Goal: Task Accomplishment & Management: Manage account settings

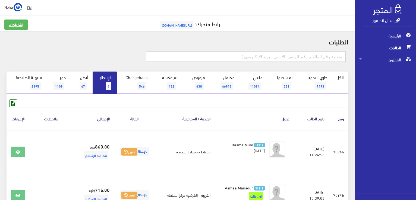
drag, startPoint x: 285, startPoint y: 57, endPoint x: 287, endPoint y: 55, distance: 3.1
click at [285, 57] on input "text" at bounding box center [246, 57] width 200 height 10
type input "01000790605"
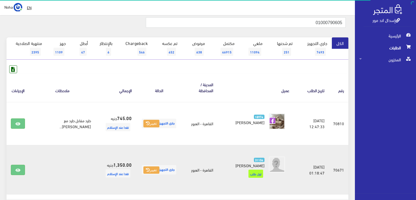
scroll to position [54, 0]
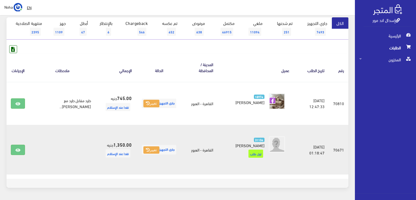
click at [9, 142] on td at bounding box center [18, 150] width 23 height 50
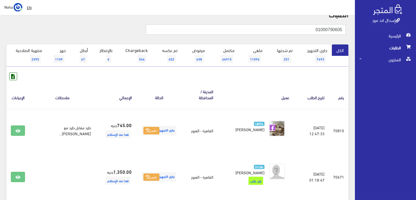
scroll to position [0, 0]
drag, startPoint x: 300, startPoint y: 31, endPoint x: 416, endPoint y: 31, distance: 116.1
click at [415, 31] on html "إسدال اند مور الرئيسية الطلبات" at bounding box center [208, 73] width 416 height 200
type input "01111351531"
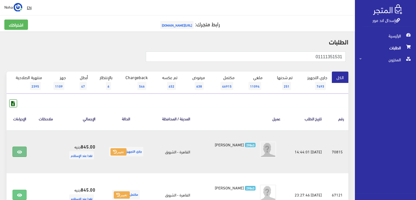
click at [20, 151] on icon at bounding box center [19, 152] width 5 height 4
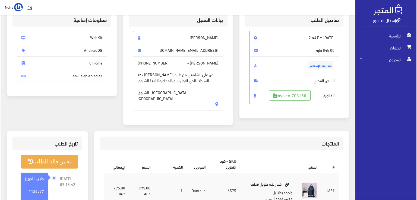
scroll to position [81, 0]
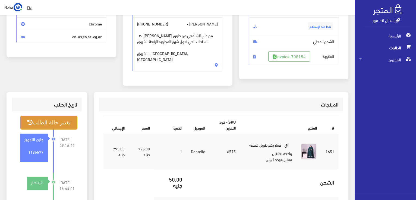
click at [65, 119] on button "تغيير حالة الطلب" at bounding box center [48, 123] width 57 height 14
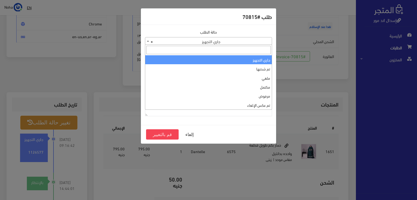
click at [213, 41] on span "× جاري التجهيز" at bounding box center [208, 41] width 126 height 8
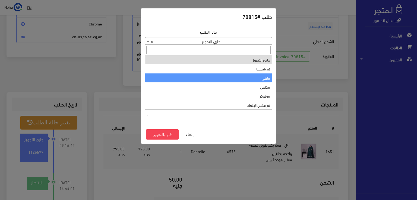
select select "3"
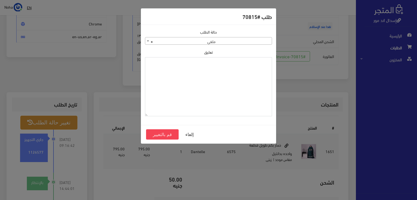
click at [233, 91] on textarea "تعليق" at bounding box center [208, 86] width 127 height 59
type textarea "v"
type textarea "رفض الاستلام"
click at [170, 133] on button "قم بالتغيير" at bounding box center [162, 134] width 33 height 10
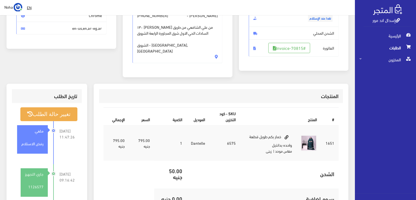
scroll to position [108, 0]
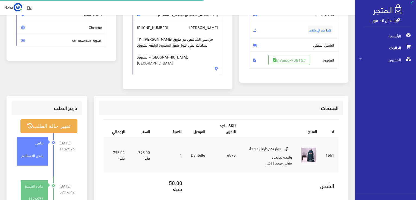
scroll to position [78, 0]
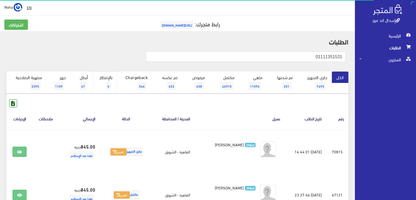
drag, startPoint x: 109, startPoint y: 76, endPoint x: 107, endPoint y: 73, distance: 3.3
click at [109, 75] on link "بالإنتظار 6" at bounding box center [104, 83] width 24 height 22
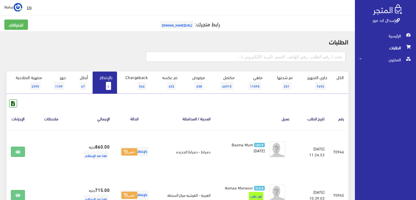
click at [319, 58] on input "text" at bounding box center [246, 57] width 200 height 10
type input "01553722562"
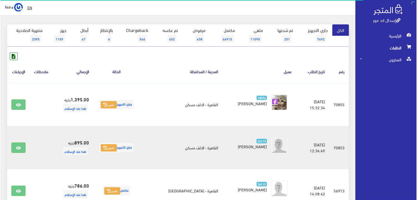
scroll to position [81, 0]
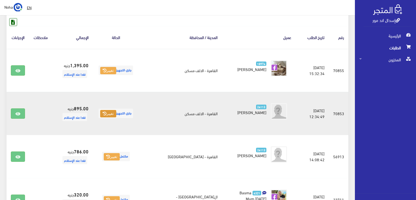
click at [109, 112] on button "تغيير" at bounding box center [108, 114] width 16 height 8
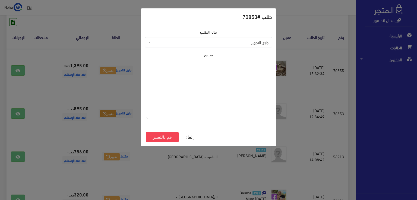
click at [224, 39] on span "جاري التجهيز" at bounding box center [208, 42] width 127 height 10
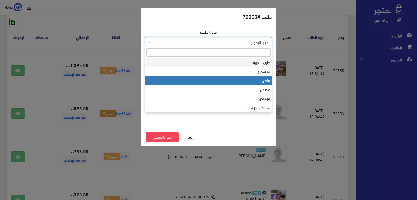
select select "3"
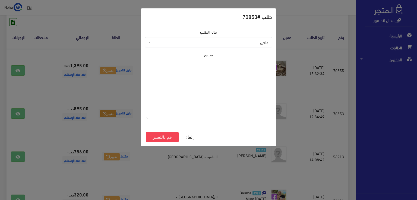
click at [195, 102] on textarea "تعليق" at bounding box center [208, 89] width 127 height 59
type textarea "شحنه لاغيه"
drag, startPoint x: 154, startPoint y: 143, endPoint x: 158, endPoint y: 140, distance: 4.5
click at [158, 140] on div "إلغاء قم بالتغيير" at bounding box center [208, 137] width 135 height 19
click at [158, 140] on button "قم بالتغيير" at bounding box center [162, 137] width 33 height 10
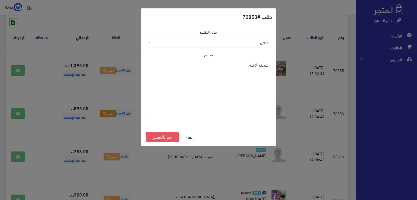
click at [159, 139] on button "قم بالتغيير" at bounding box center [162, 137] width 33 height 10
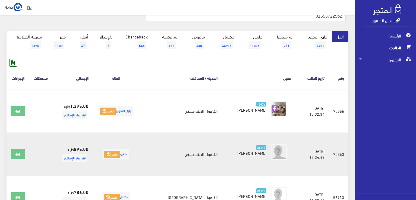
scroll to position [54, 0]
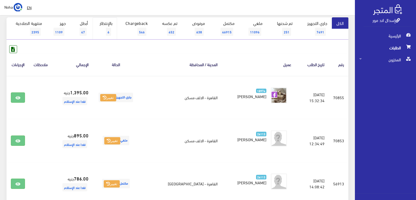
click at [110, 25] on link "بالإنتظار 6" at bounding box center [104, 28] width 24 height 22
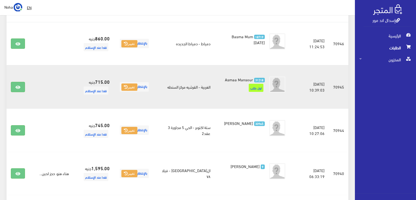
scroll to position [136, 0]
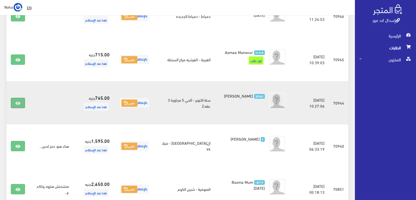
click at [20, 106] on icon at bounding box center [17, 103] width 5 height 4
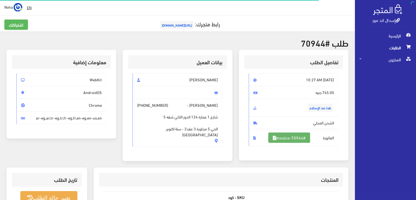
click at [280, 135] on link "#Invoice-70944" at bounding box center [289, 138] width 42 height 10
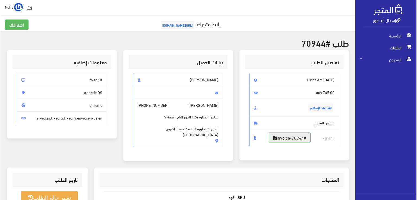
scroll to position [136, 0]
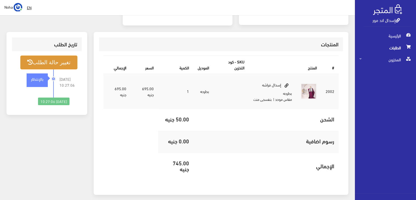
click at [69, 61] on button "تغيير حالة الطلب" at bounding box center [48, 63] width 57 height 14
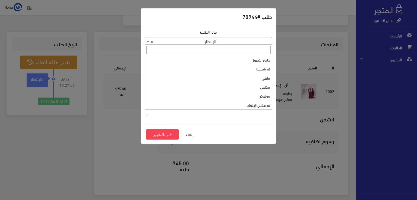
click at [182, 41] on span "× بالإنتظار" at bounding box center [208, 41] width 126 height 8
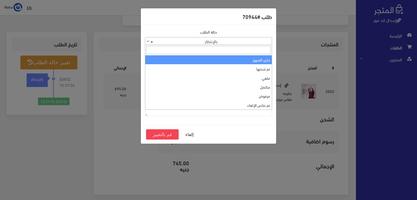
select select "1"
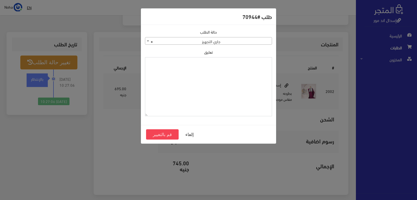
paste textarea "1129113"
type textarea "1129113"
click at [153, 133] on button "قم بالتغيير" at bounding box center [162, 134] width 33 height 10
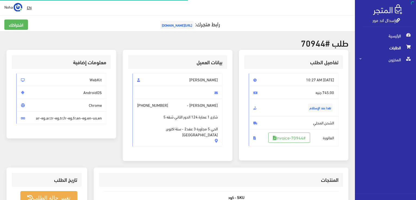
scroll to position [130, 0]
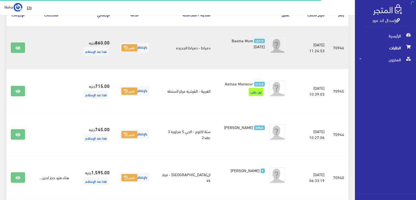
scroll to position [81, 0]
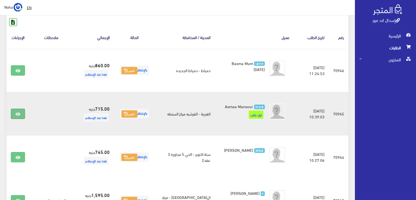
click at [21, 114] on link at bounding box center [18, 114] width 14 height 10
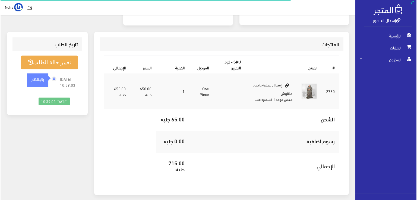
scroll to position [81, 0]
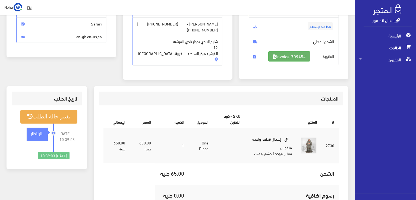
click at [287, 55] on link "#Invoice-70945" at bounding box center [289, 56] width 42 height 10
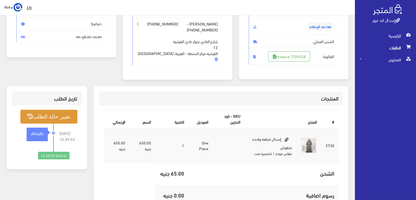
click at [60, 116] on button "تغيير حالة الطلب" at bounding box center [48, 117] width 57 height 14
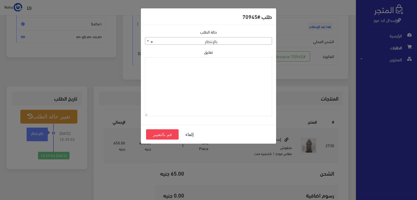
click at [182, 42] on span "× بالإنتظار" at bounding box center [208, 41] width 126 height 8
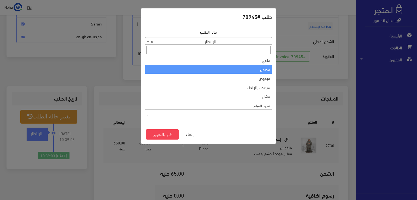
scroll to position [0, 0]
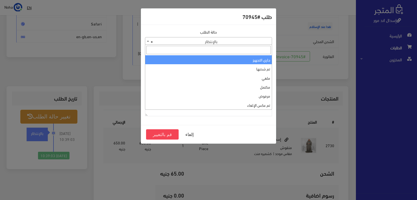
select select "1"
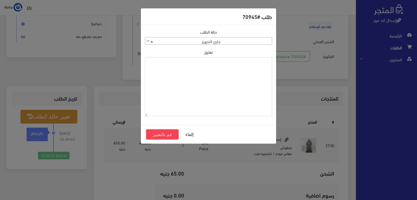
paste textarea "1129113"
type textarea "1129113"
click at [169, 135] on button "قم بالتغيير" at bounding box center [162, 134] width 33 height 10
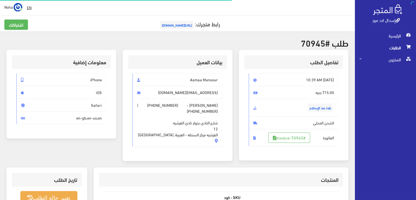
scroll to position [78, 0]
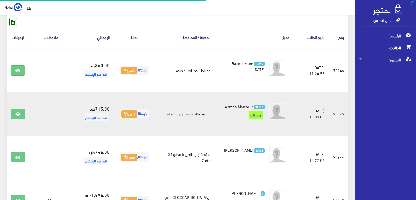
scroll to position [81, 0]
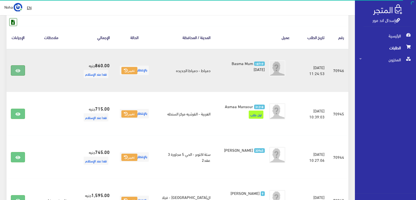
click at [19, 71] on icon at bounding box center [17, 71] width 5 height 4
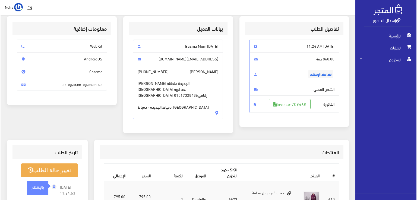
scroll to position [81, 0]
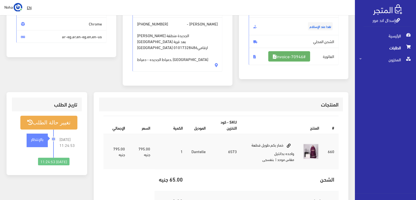
click at [277, 55] on link "#Invoice-70946" at bounding box center [289, 56] width 42 height 10
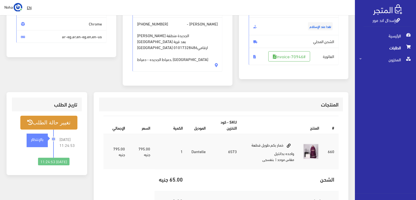
click at [47, 119] on button "تغيير حالة الطلب" at bounding box center [48, 123] width 57 height 14
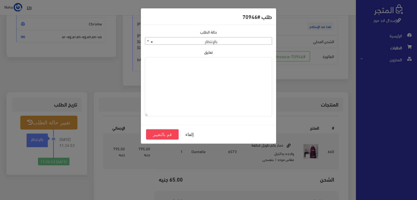
click at [167, 39] on span "× بالإنتظار" at bounding box center [208, 41] width 126 height 8
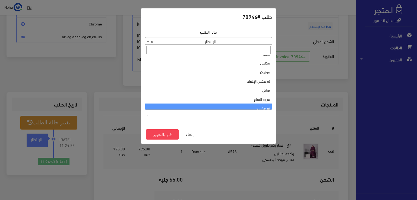
scroll to position [0, 0]
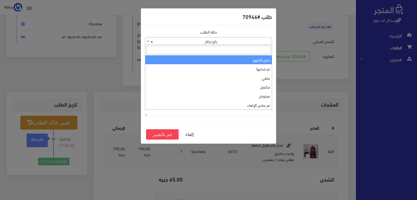
select select "1"
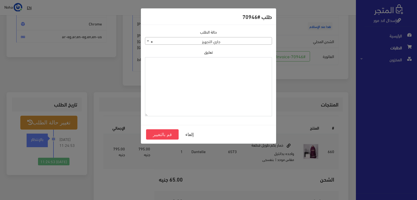
paste textarea "1129113"
type textarea "1129113"
click at [163, 135] on button "قم بالتغيير" at bounding box center [162, 134] width 33 height 10
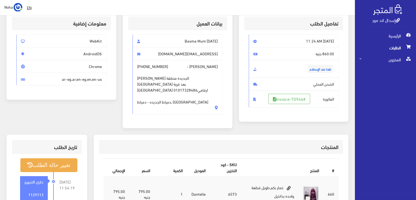
scroll to position [81, 0]
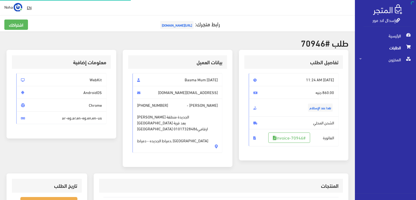
scroll to position [78, 0]
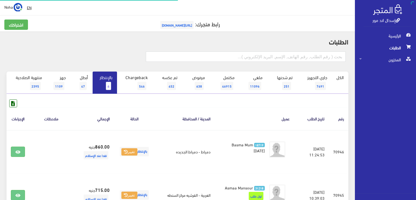
scroll to position [27, 0]
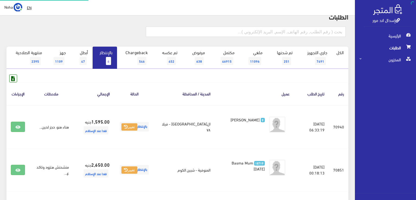
scroll to position [25, 0]
click at [138, 26] on div at bounding box center [177, 35] width 348 height 24
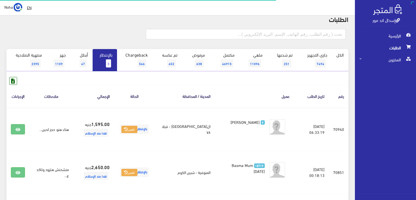
scroll to position [23, 0]
click at [315, 30] on input "text" at bounding box center [246, 34] width 200 height 10
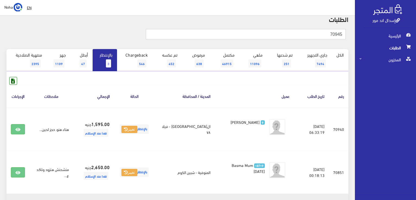
type input "70945"
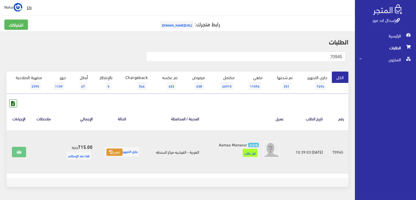
click at [111, 149] on button "تغيير" at bounding box center [114, 153] width 16 height 8
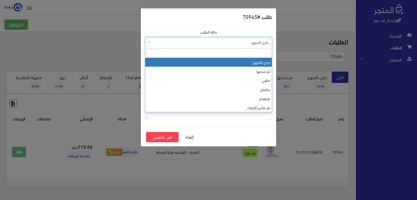
click at [181, 43] on span "جاري التجهيز" at bounding box center [210, 42] width 117 height 5
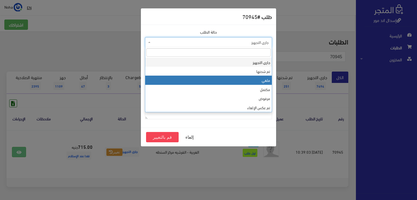
select select "3"
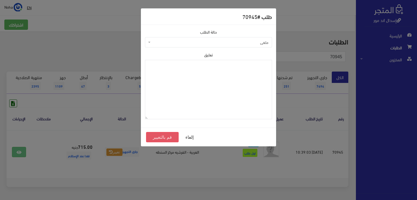
click at [164, 136] on button "قم بالتغيير" at bounding box center [162, 137] width 33 height 10
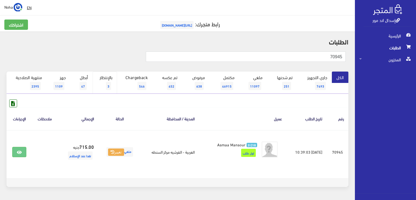
click at [105, 78] on link "بالإنتظار 3" at bounding box center [104, 83] width 24 height 22
